Goal: Task Accomplishment & Management: Use online tool/utility

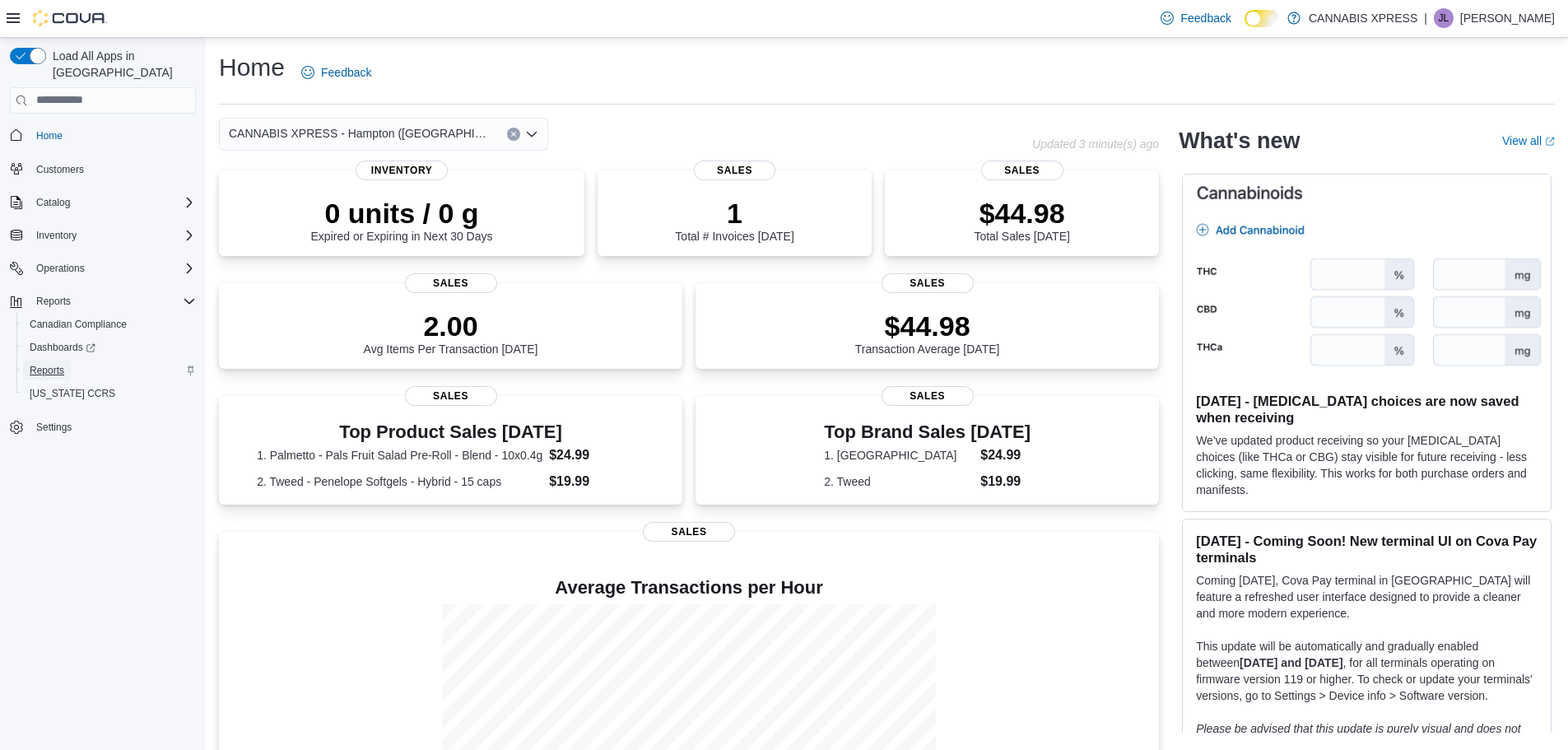
click at [56, 364] on span "Reports" at bounding box center [47, 371] width 35 height 13
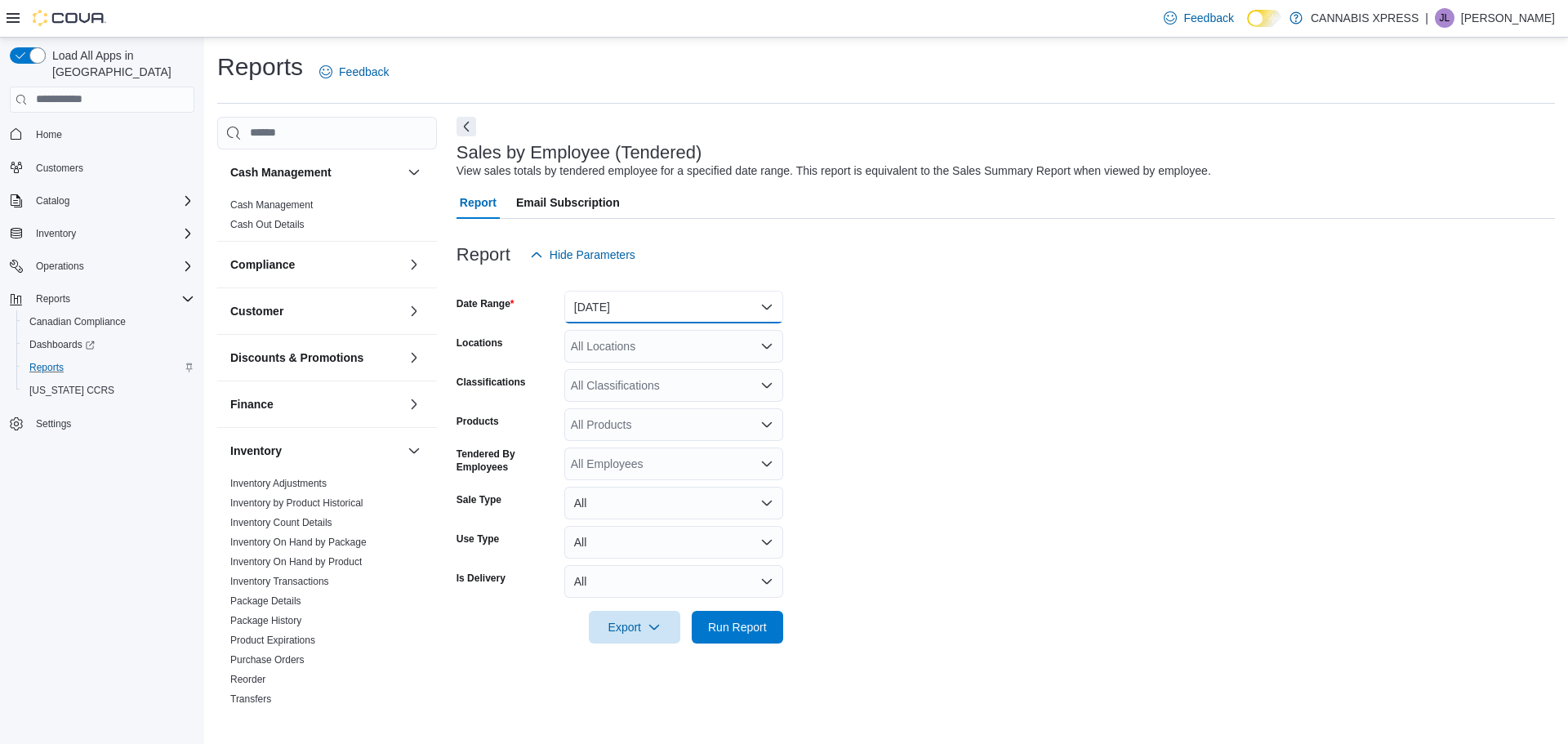
click at [763, 302] on button "[DATE]" at bounding box center [673, 306] width 219 height 33
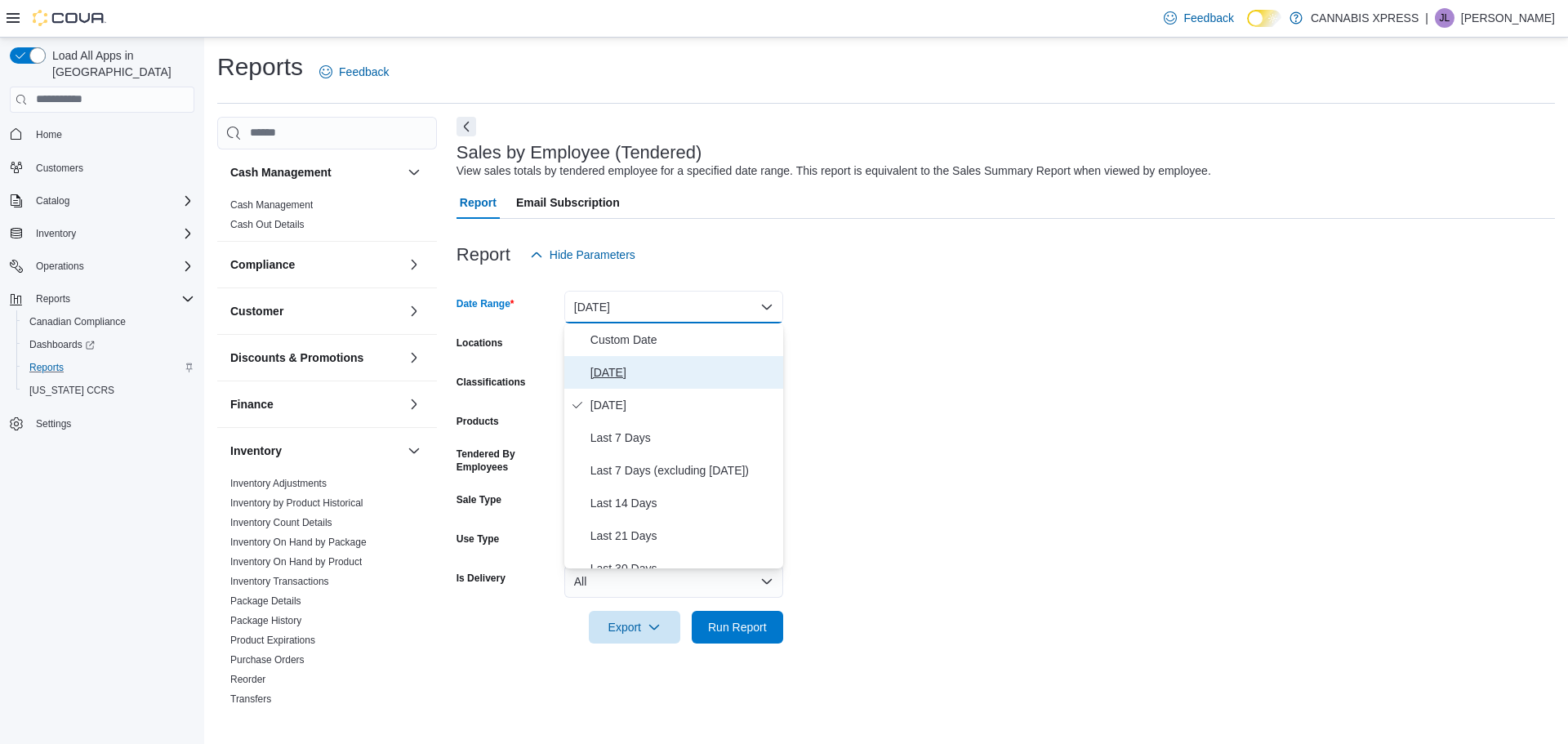
click at [612, 372] on span "[DATE]" at bounding box center [683, 372] width 186 height 20
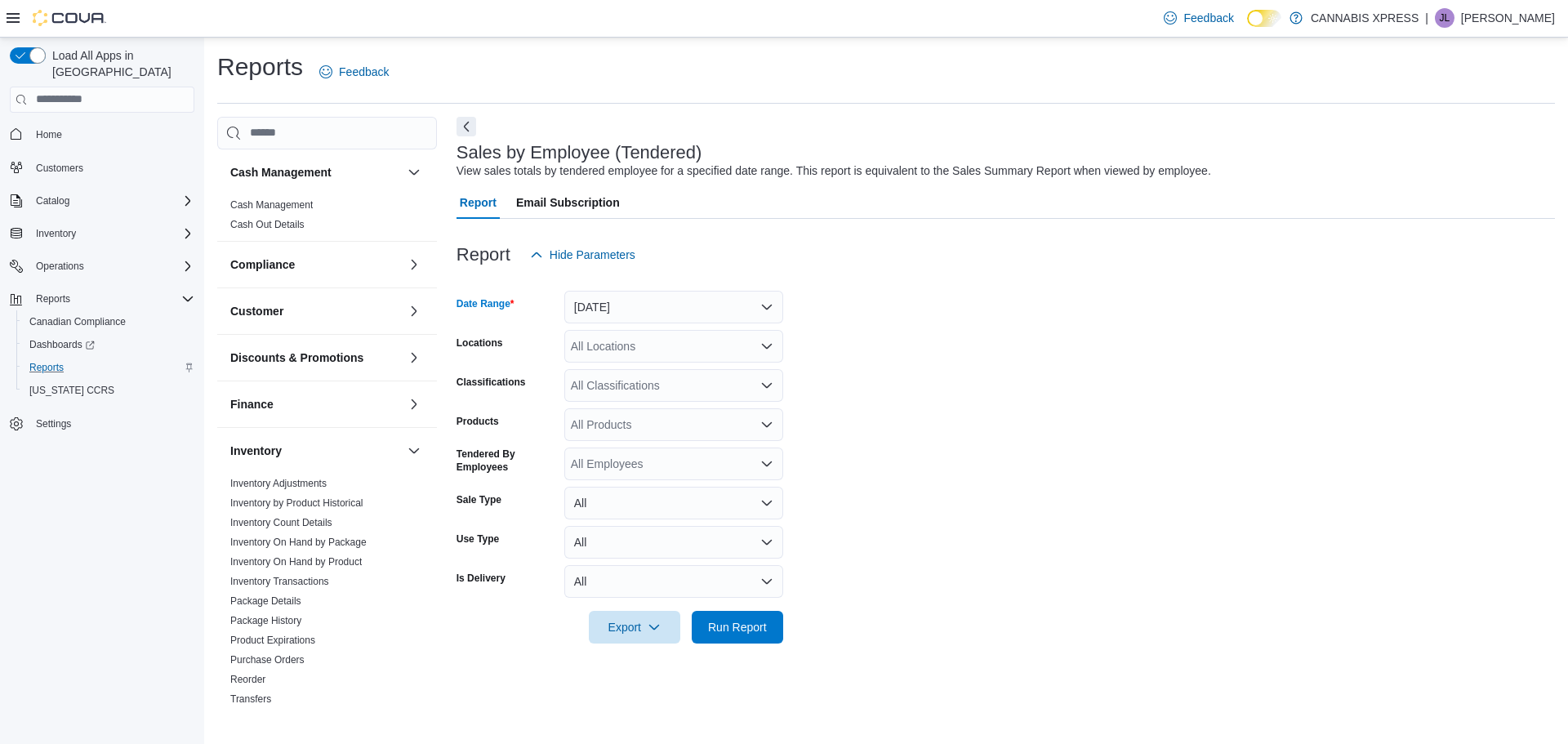
click at [764, 343] on icon "Open list of options" at bounding box center [767, 346] width 13 height 13
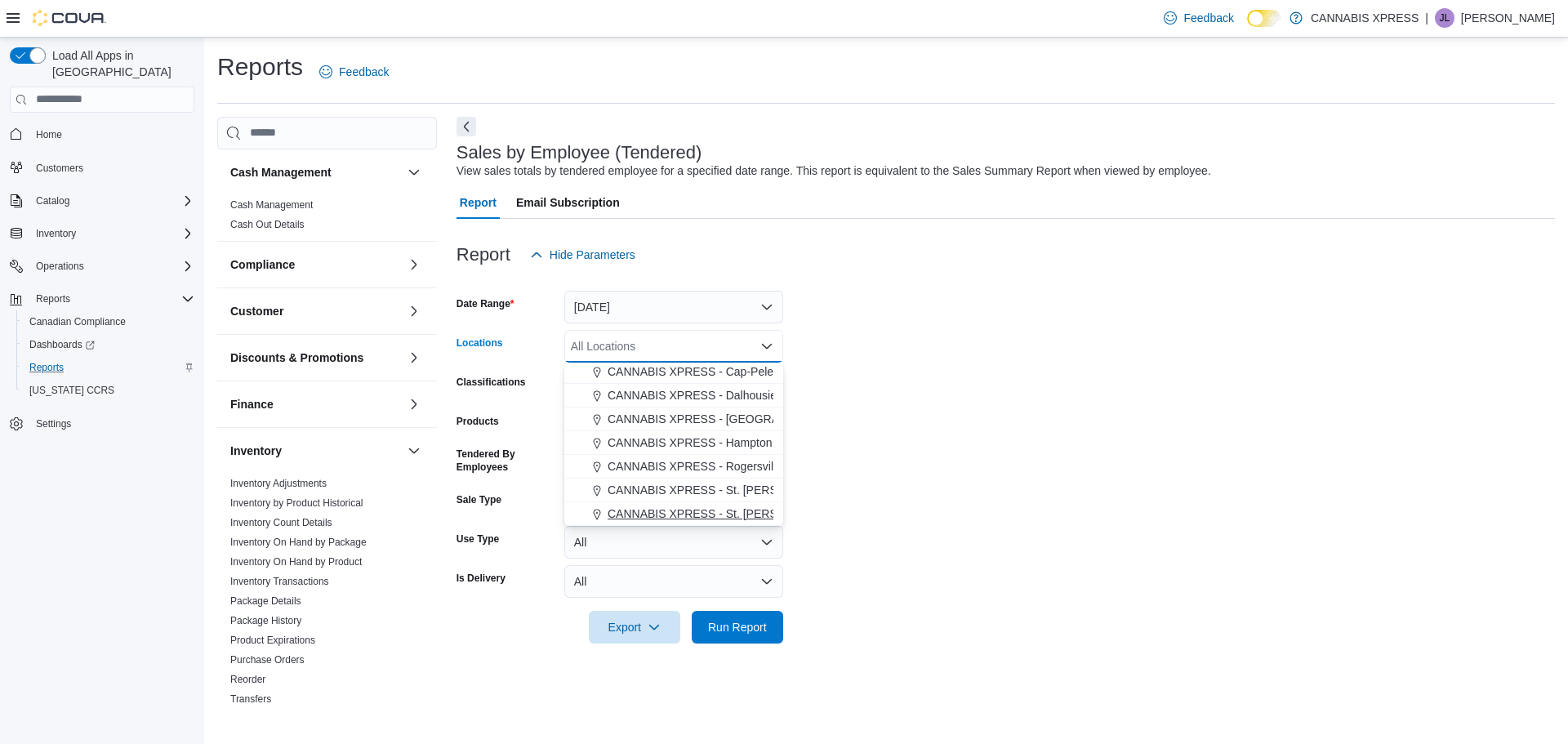
click at [757, 514] on span "CANNABIS XPRESS - St. [PERSON_NAME] ([GEOGRAPHIC_DATA])" at bounding box center [788, 514] width 359 height 17
click at [754, 643] on div "Export Run Report" at bounding box center [619, 627] width 327 height 33
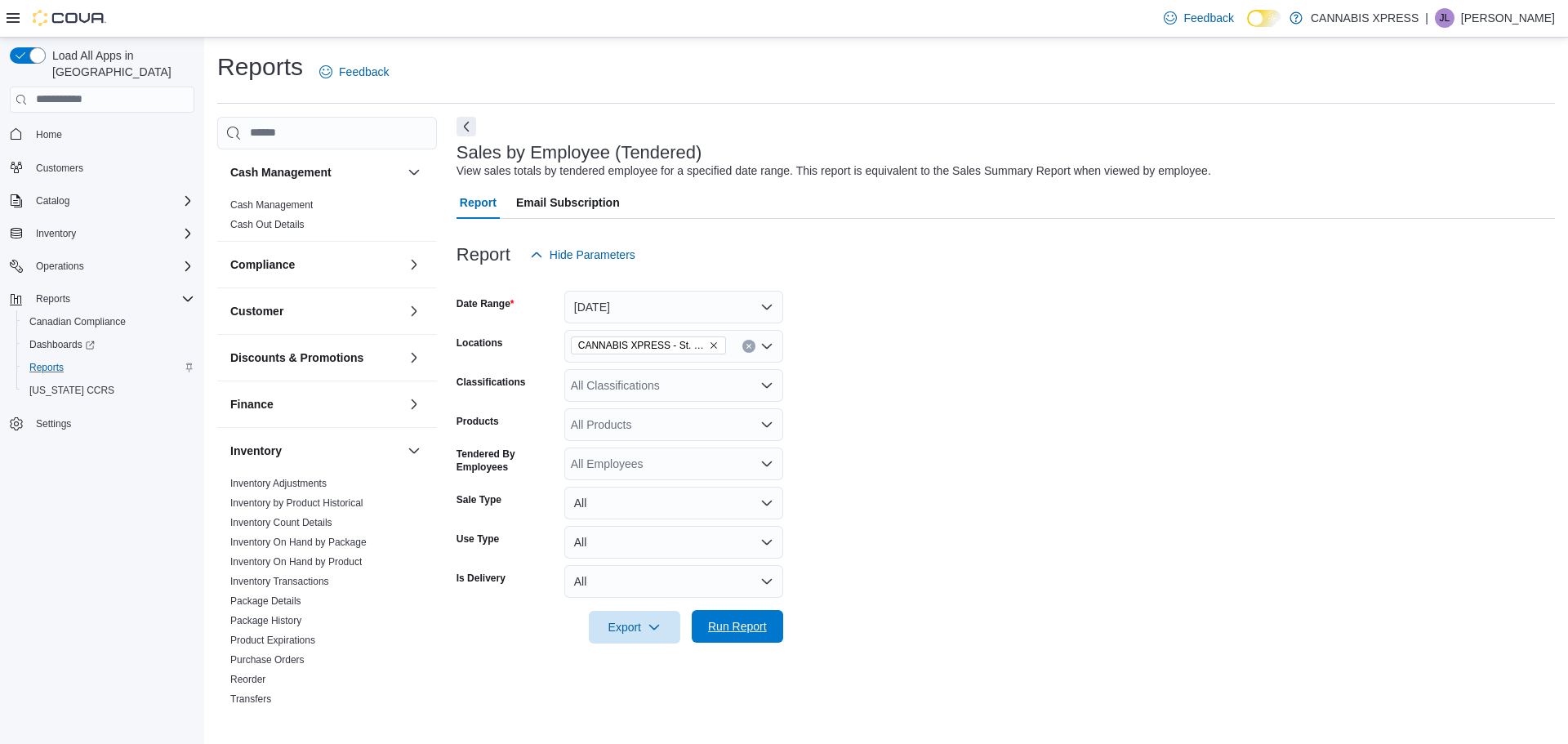
click at [740, 625] on span "Run Report" at bounding box center [737, 627] width 59 height 17
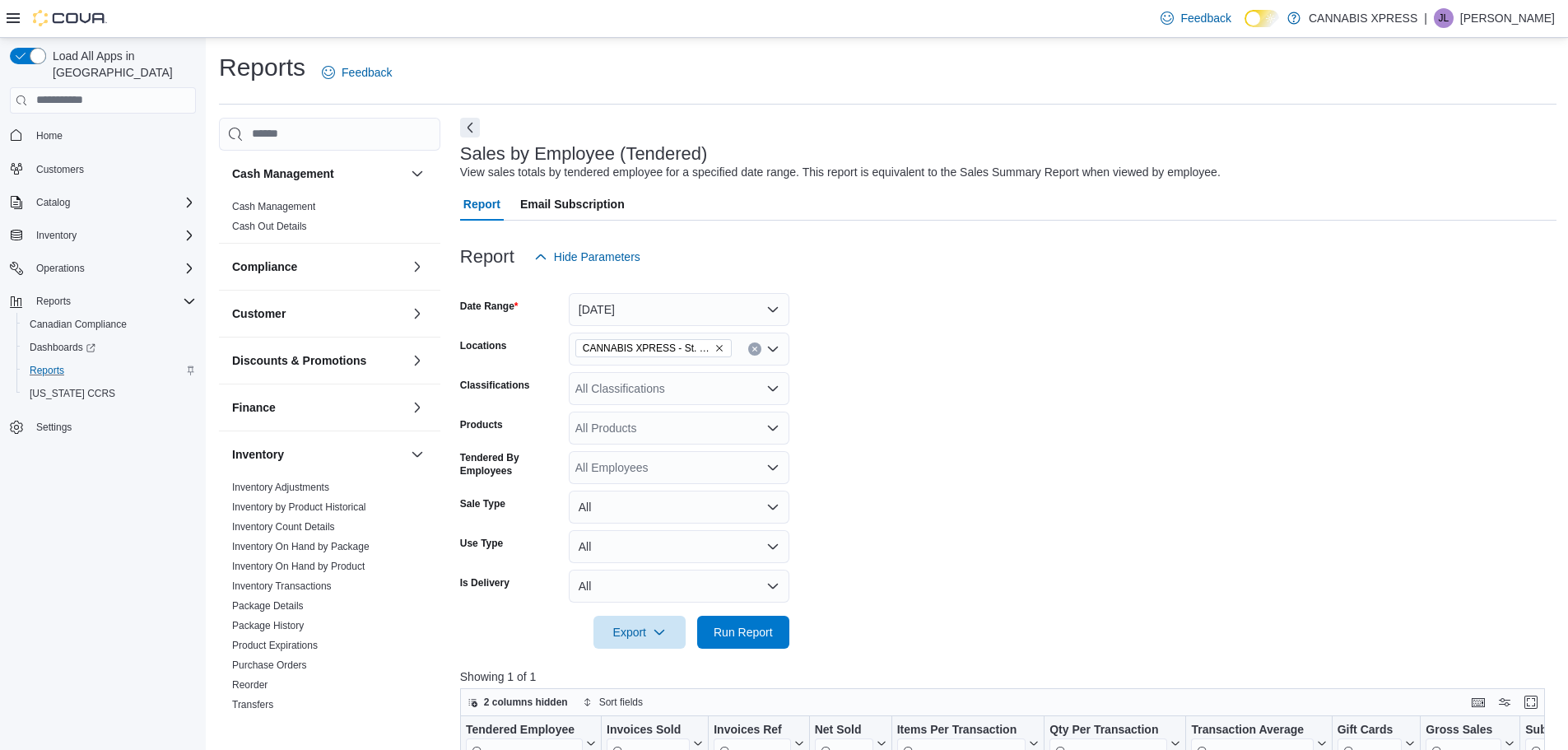
click at [750, 346] on button "Clear input" at bounding box center [754, 349] width 13 height 13
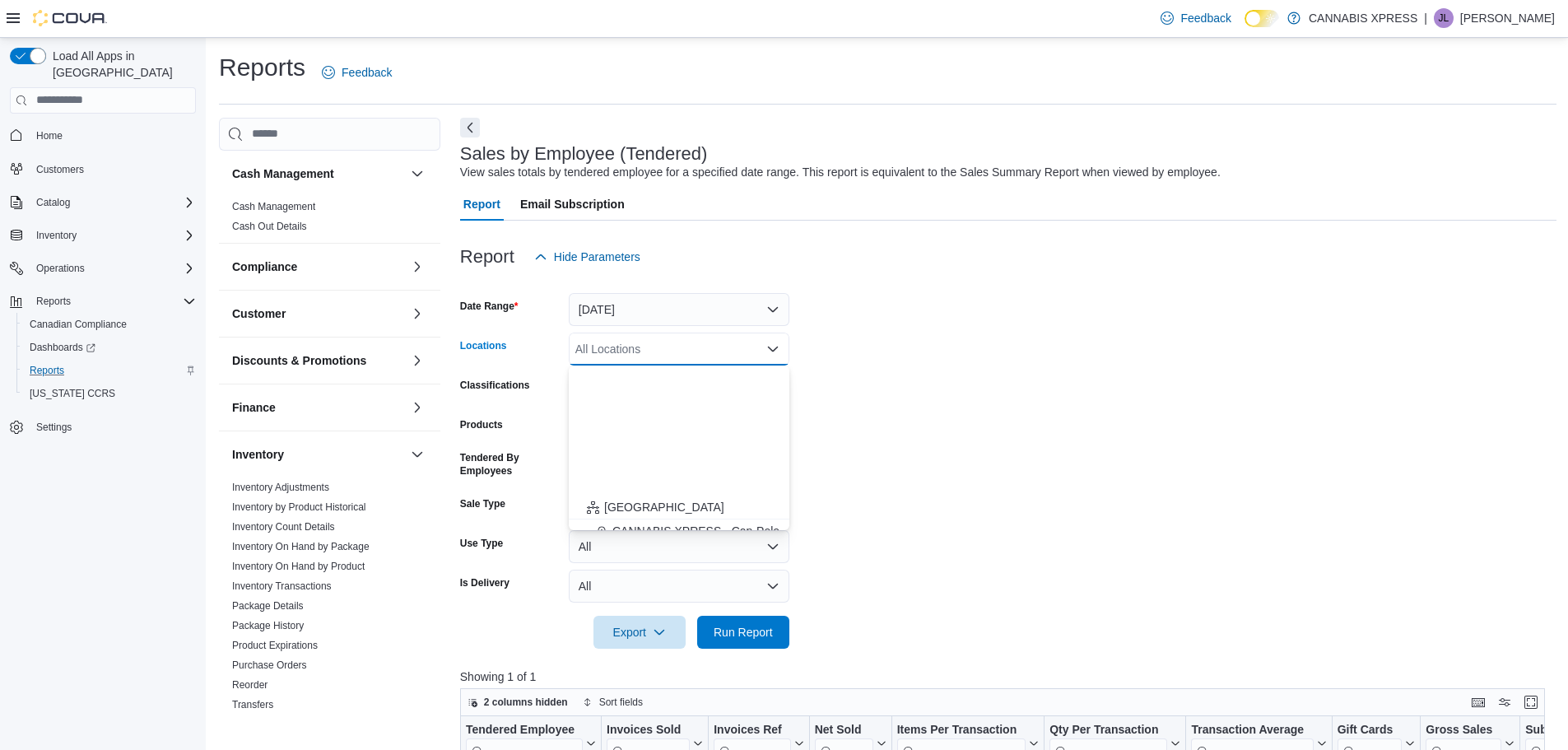
scroll to position [408, 0]
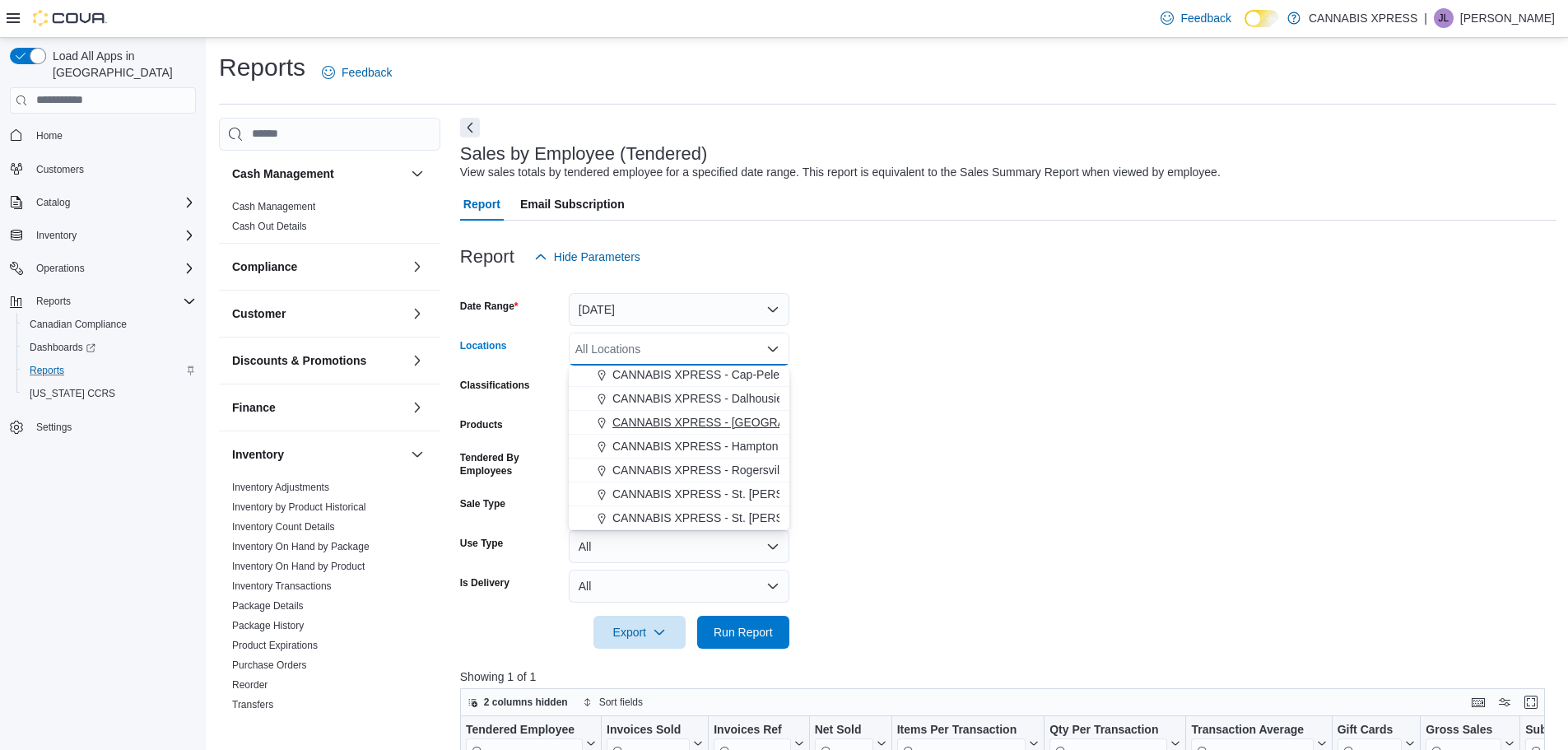
click at [755, 419] on span "CANNABIS XPRESS - [GEOGRAPHIC_DATA]-[GEOGRAPHIC_DATA] ([GEOGRAPHIC_DATA])" at bounding box center [860, 422] width 494 height 17
click at [738, 629] on span "Run Report" at bounding box center [743, 632] width 59 height 17
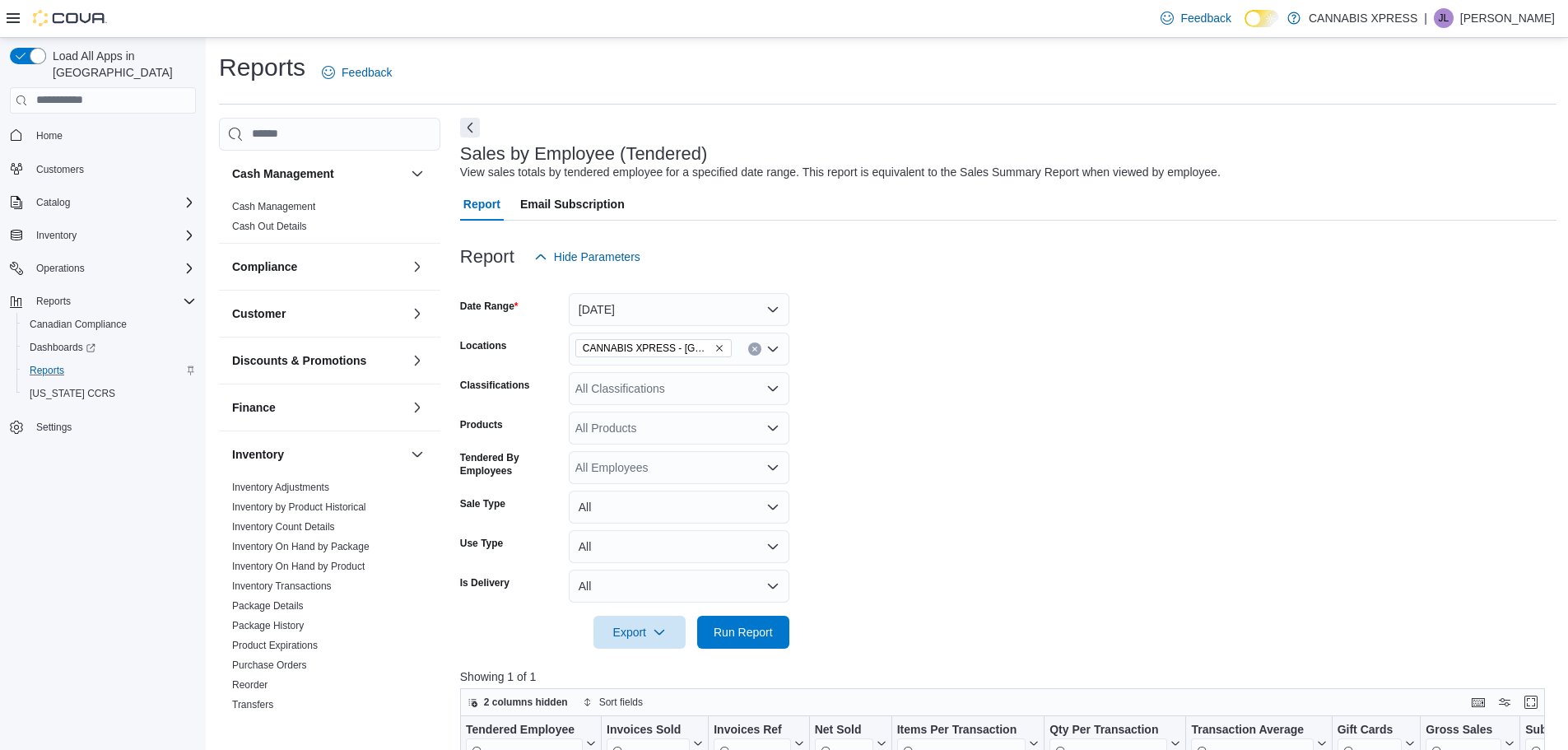
click at [753, 351] on icon "Clear input" at bounding box center [754, 348] width 4 height 4
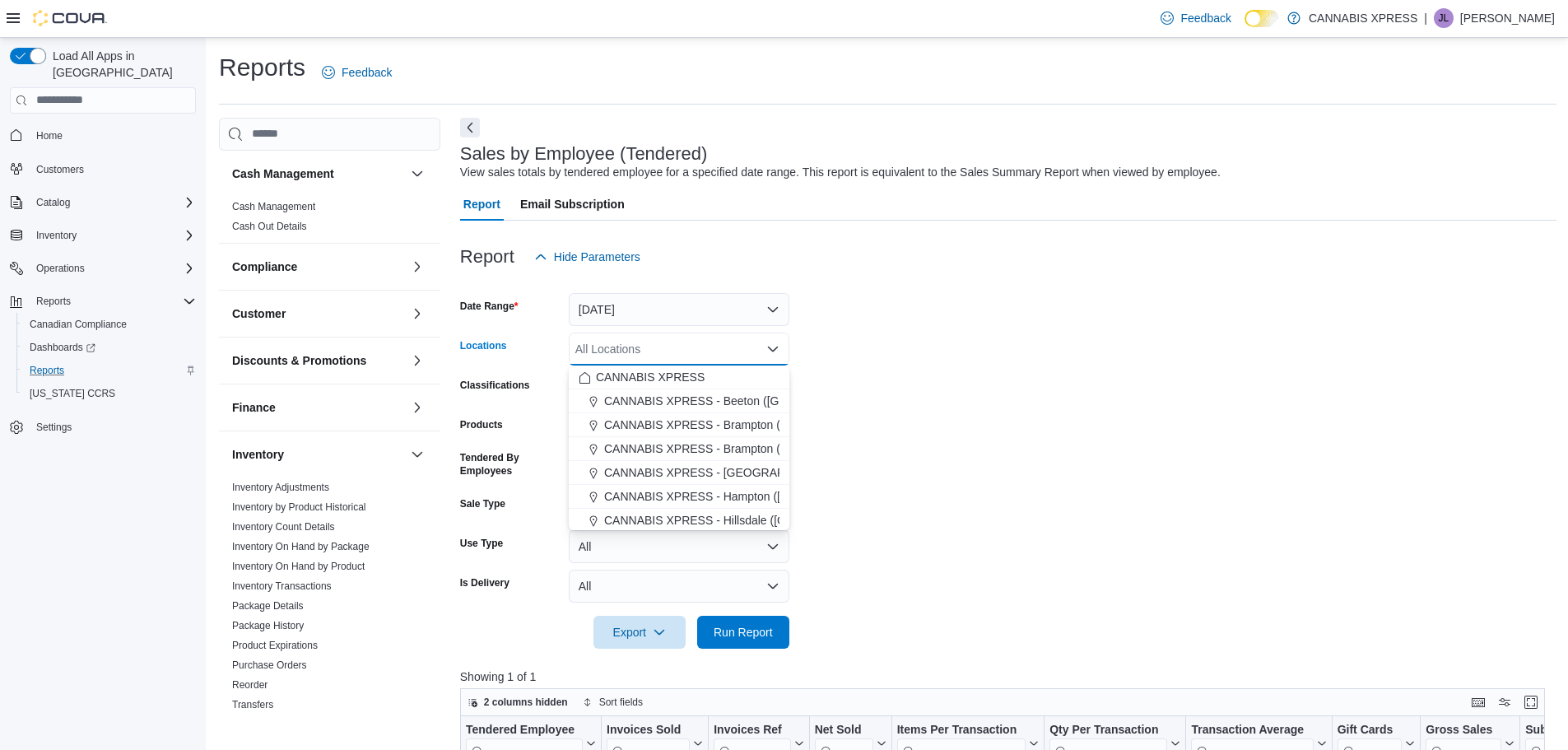
click at [951, 459] on form "Date Range [DATE] Locations All Locations Combo box. Selected. Combo box input.…" at bounding box center [1008, 461] width 1096 height 375
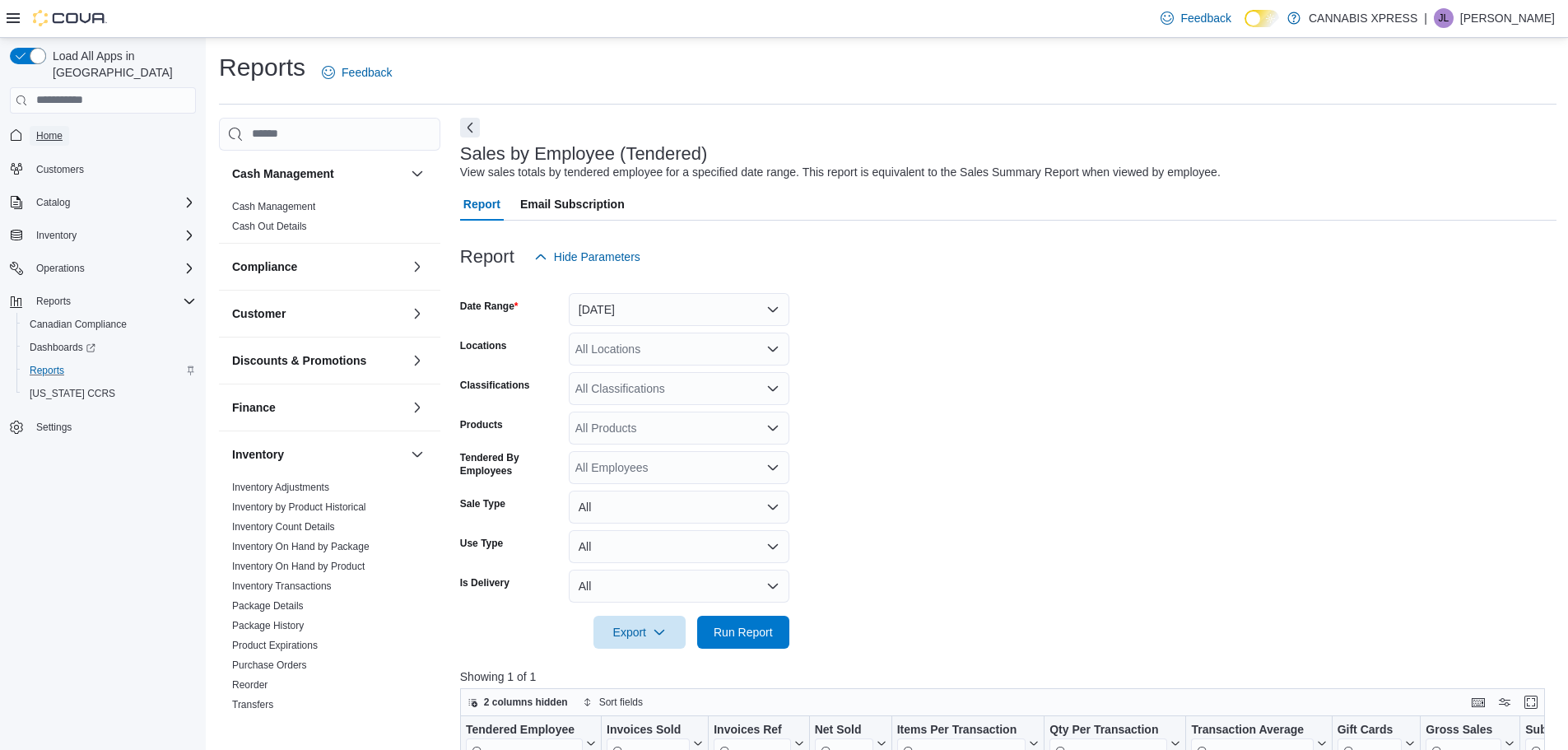
click at [54, 130] on span "Home" at bounding box center [50, 136] width 26 height 13
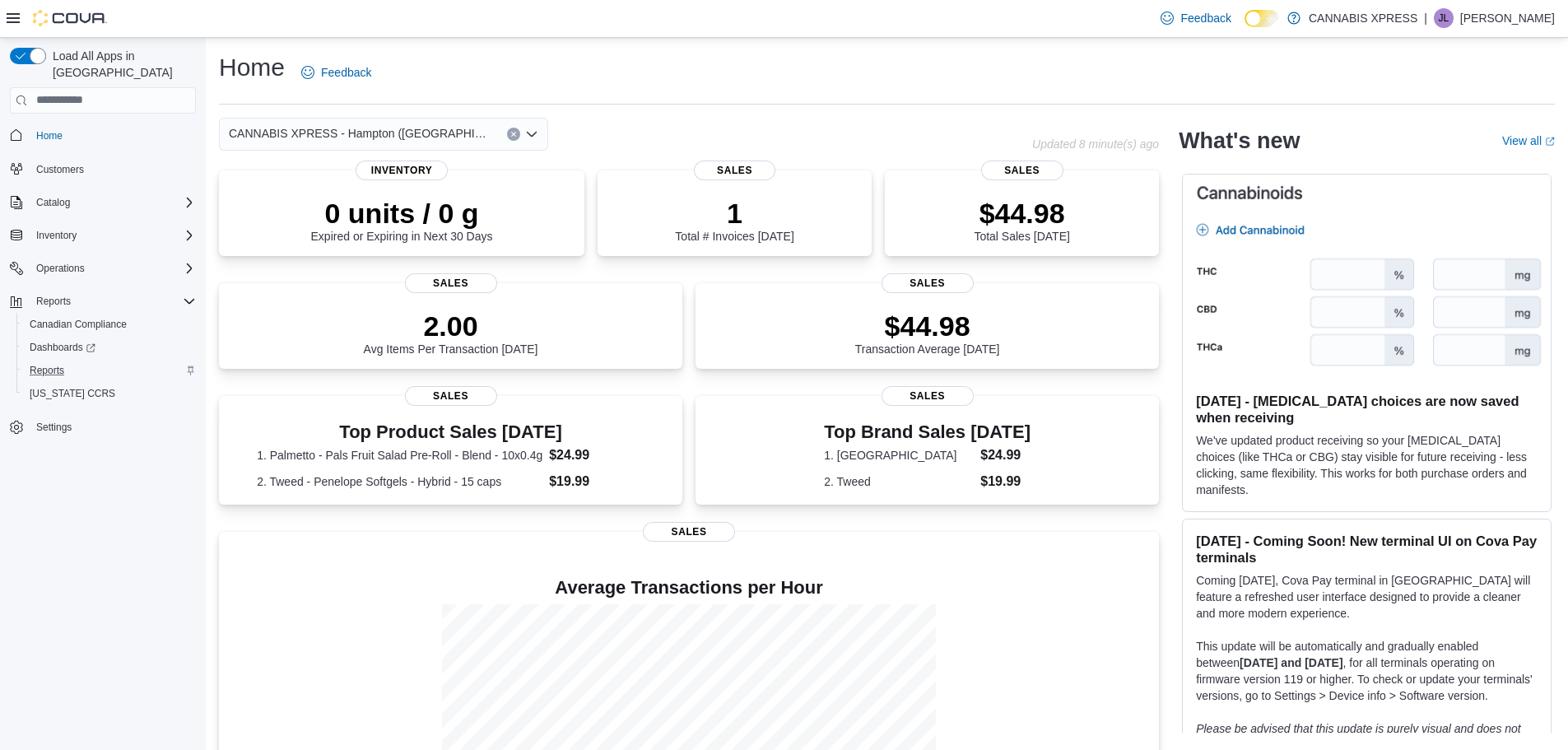
click at [509, 130] on button "Clear input" at bounding box center [513, 134] width 13 height 13
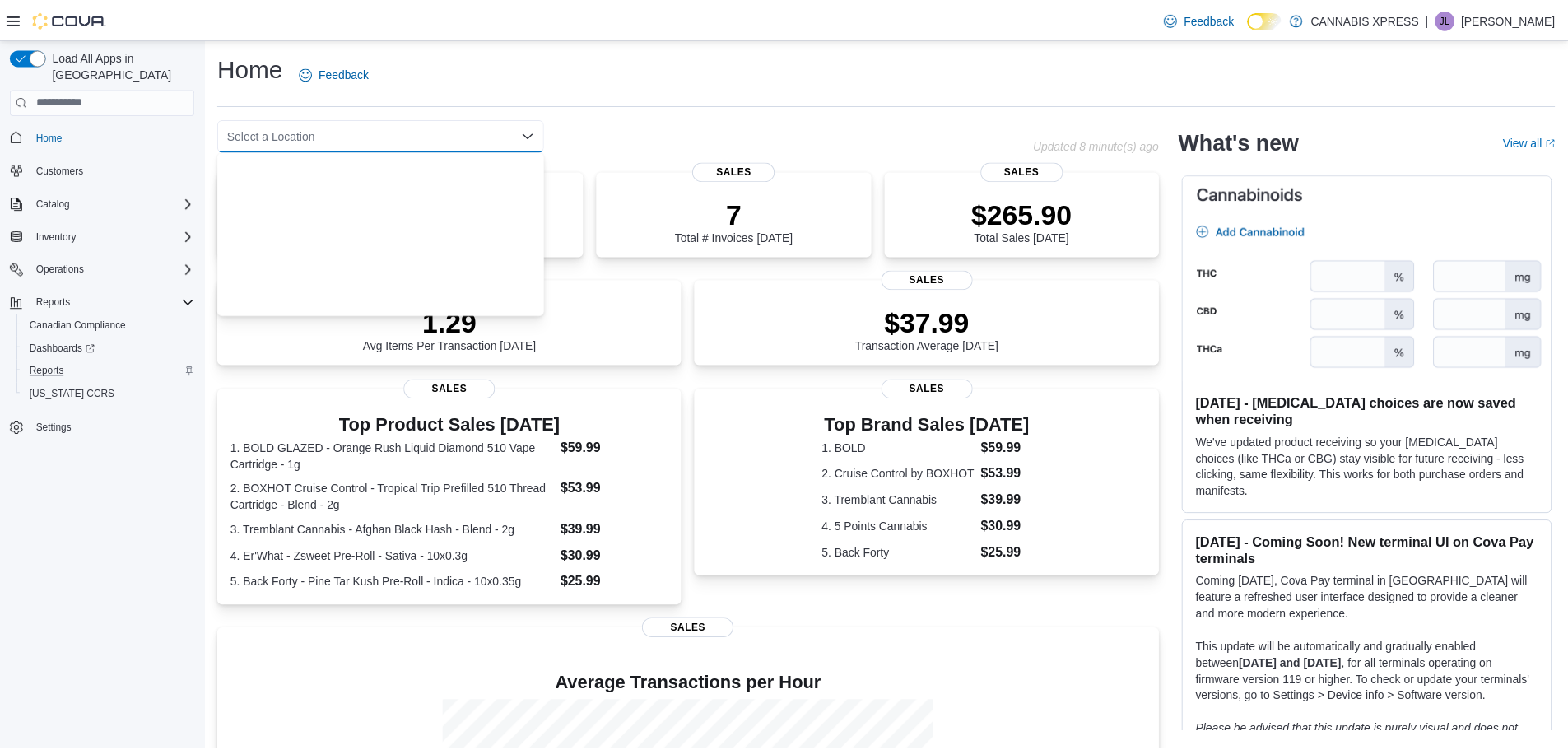
scroll to position [408, 0]
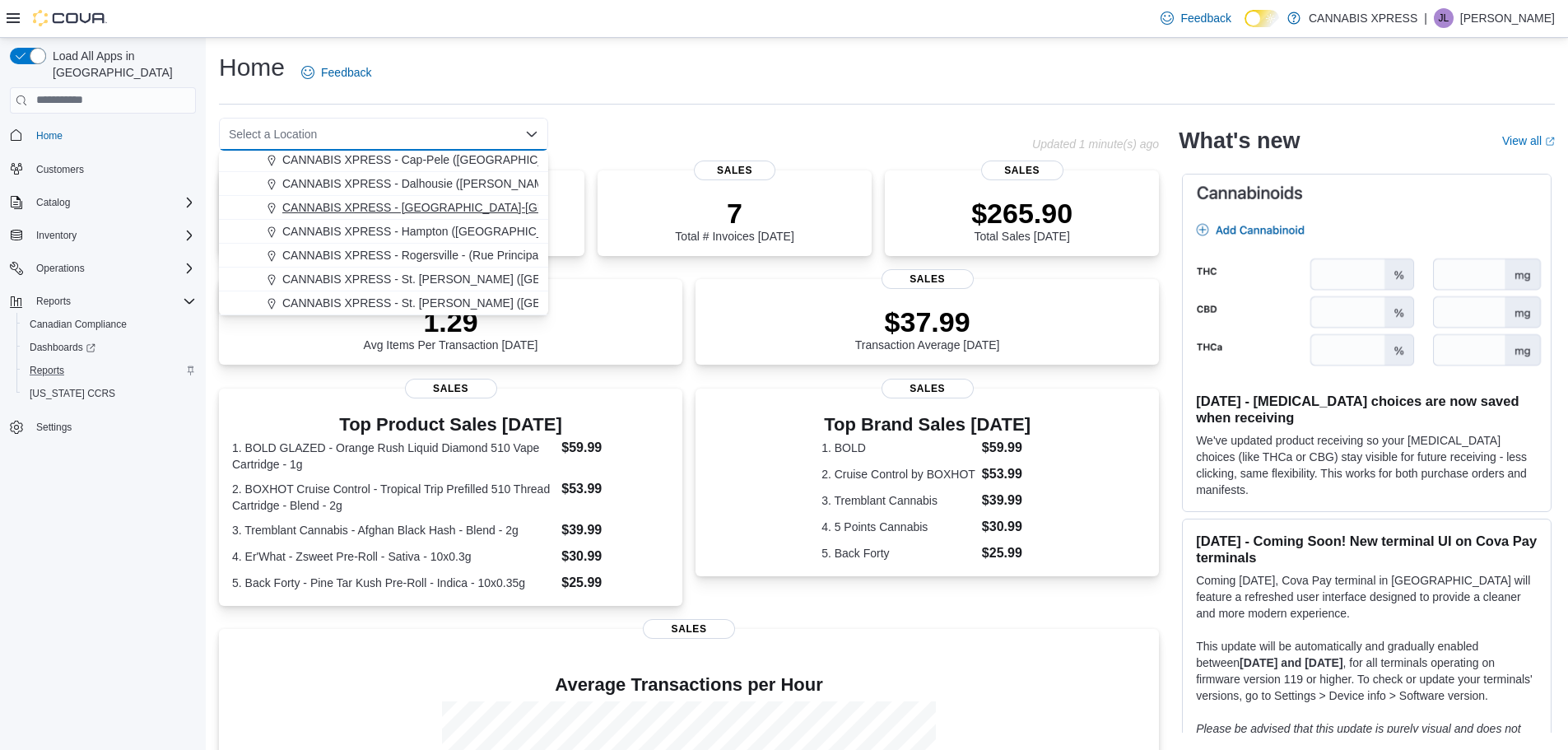
click at [462, 204] on span "CANNABIS XPRESS - [GEOGRAPHIC_DATA]-[GEOGRAPHIC_DATA] ([GEOGRAPHIC_DATA])" at bounding box center [529, 207] width 494 height 17
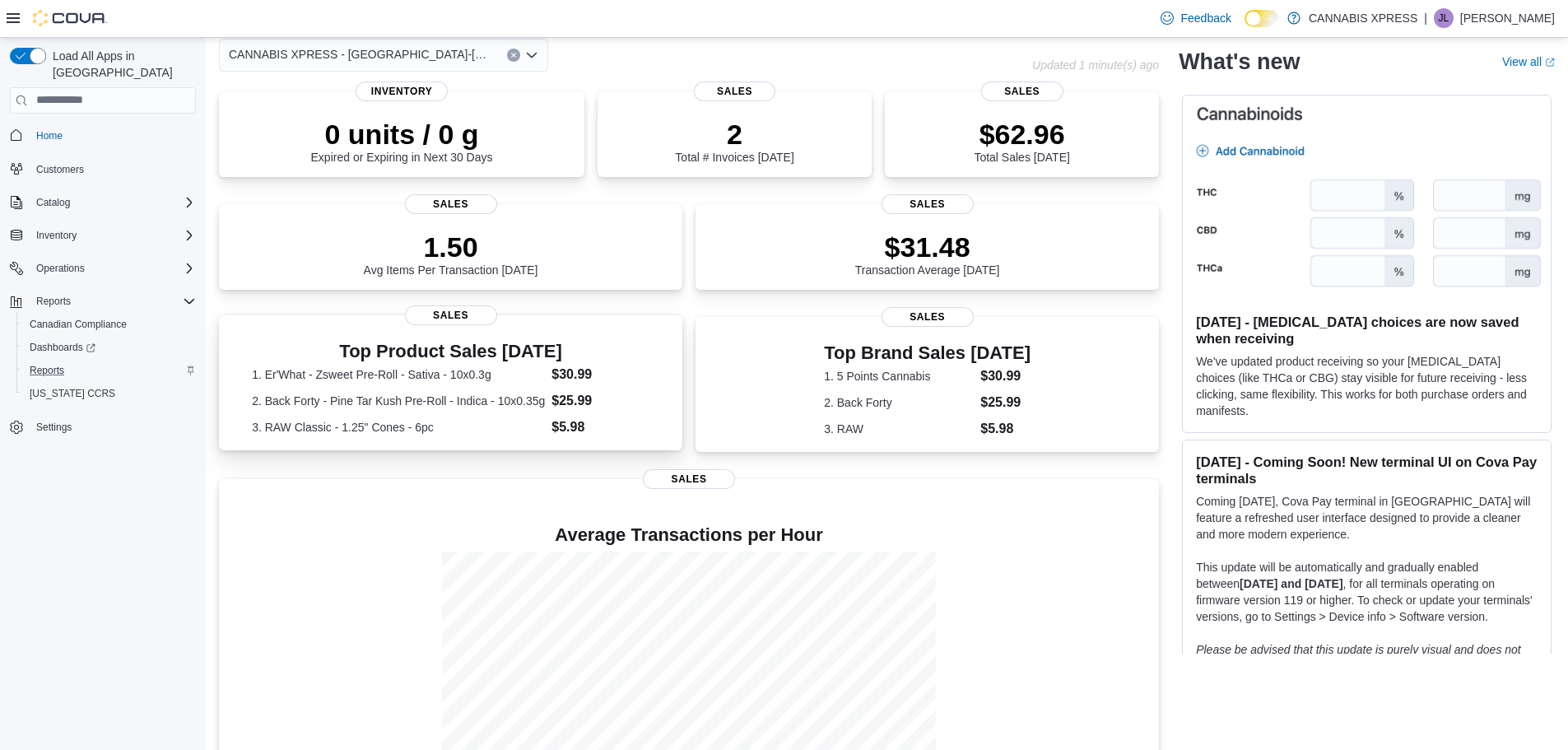
scroll to position [0, 0]
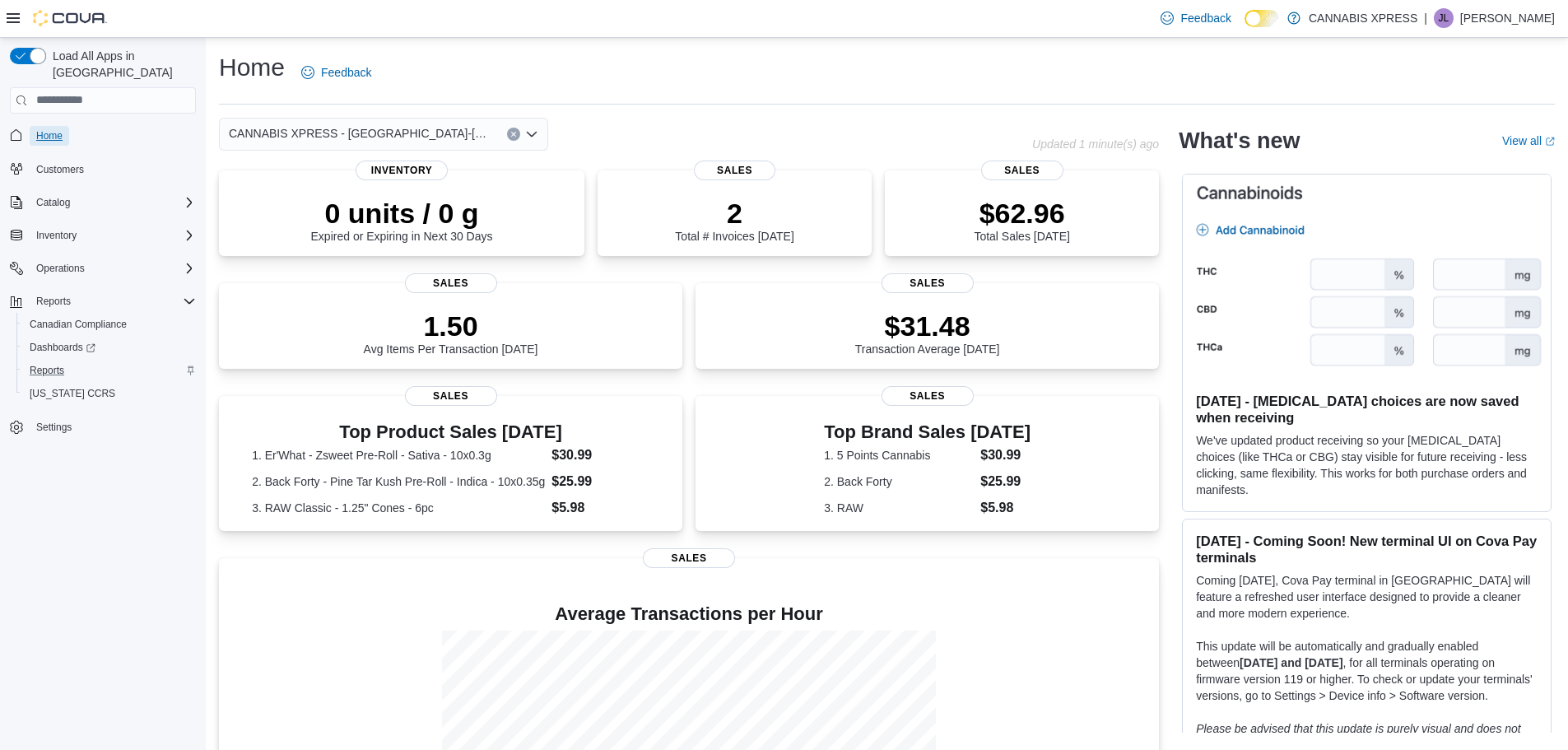
click at [57, 130] on span "Home" at bounding box center [50, 136] width 26 height 13
